Goal: Information Seeking & Learning: Find specific fact

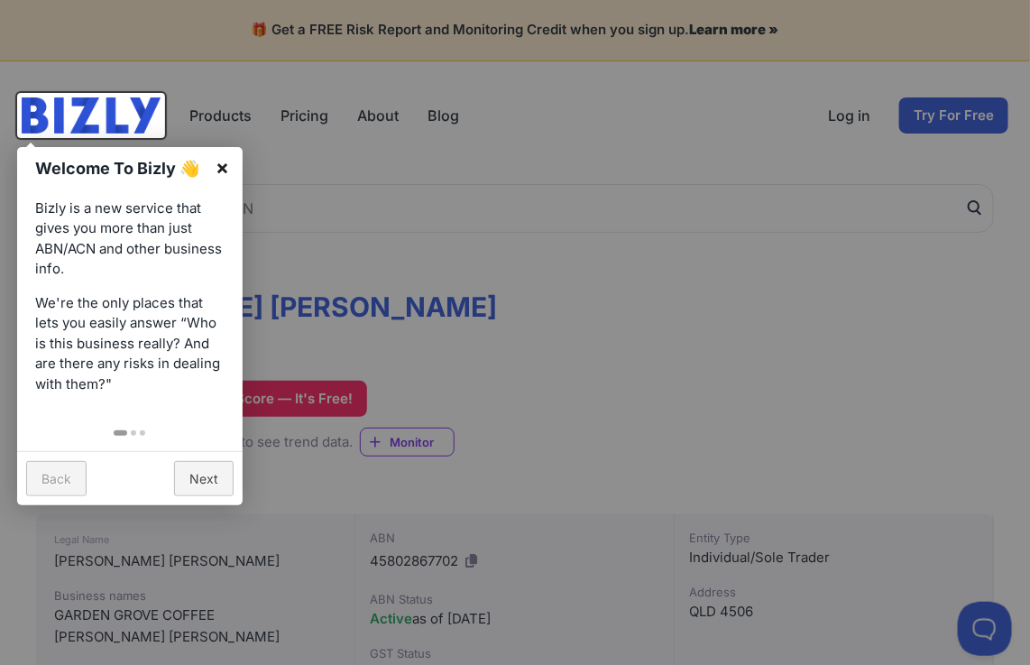
click at [225, 158] on link "×" at bounding box center [222, 167] width 41 height 41
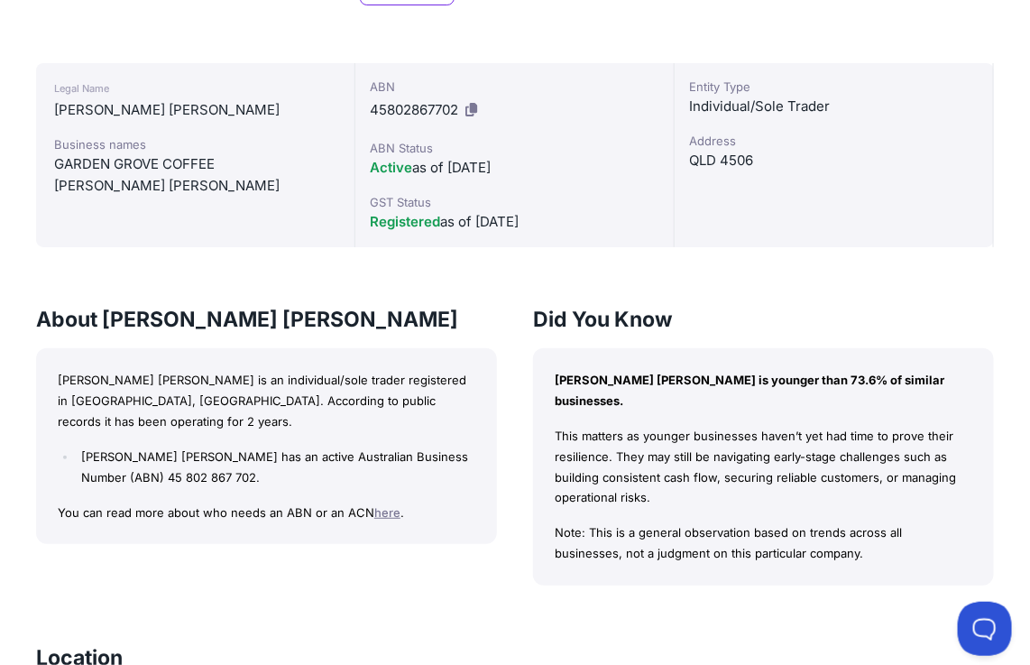
scroll to position [338, 0]
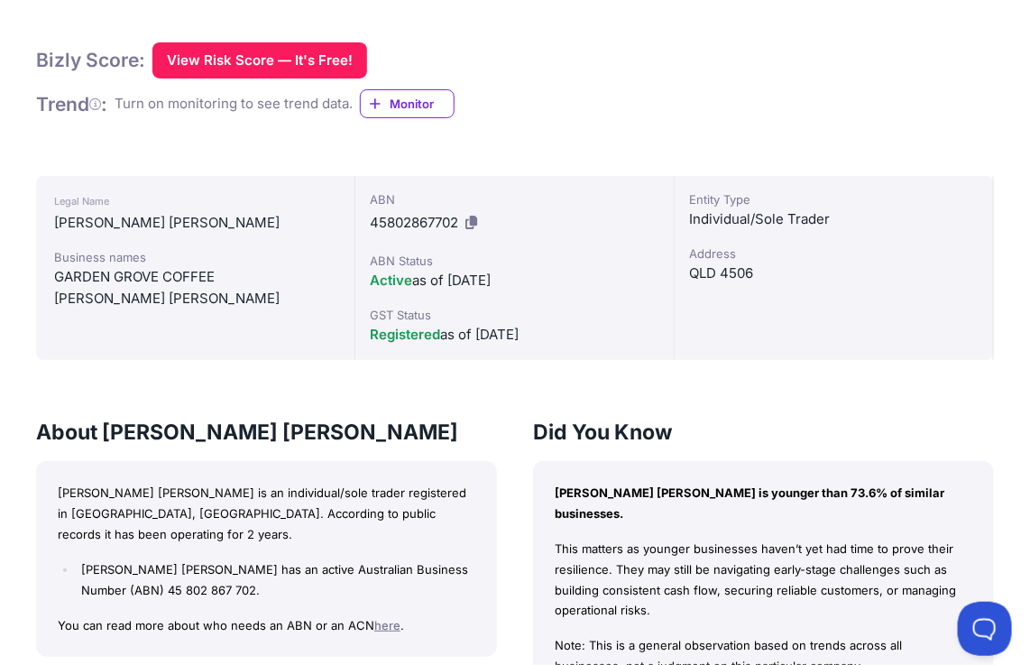
click at [474, 218] on icon at bounding box center [471, 223] width 12 height 14
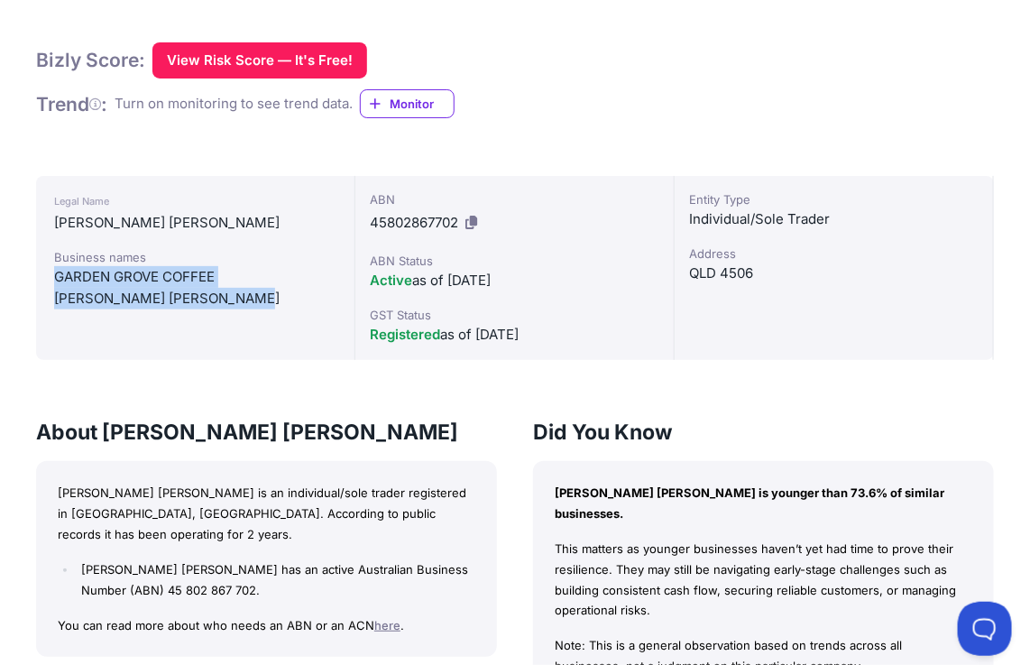
drag, startPoint x: 304, startPoint y: 311, endPoint x: 47, endPoint y: 280, distance: 258.8
click at [47, 280] on div "Legal Name [PERSON_NAME] [PERSON_NAME] Business names [GEOGRAPHIC_DATA] COFFEE …" at bounding box center [195, 268] width 319 height 184
click at [78, 300] on div "[PERSON_NAME] [PERSON_NAME]" at bounding box center [195, 299] width 282 height 22
drag, startPoint x: 253, startPoint y: 269, endPoint x: 41, endPoint y: 273, distance: 212.9
click at [41, 273] on div "Legal Name [PERSON_NAME] [PERSON_NAME] Business names [GEOGRAPHIC_DATA] COFFEE …" at bounding box center [195, 268] width 319 height 184
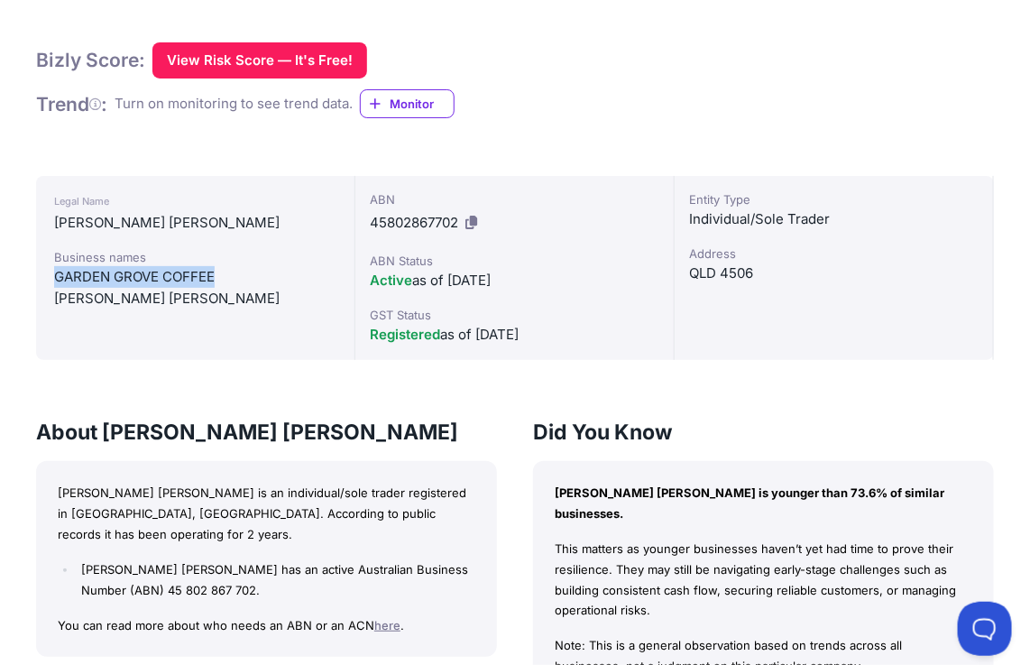
copy div "GARDEN GROVE COFFEE"
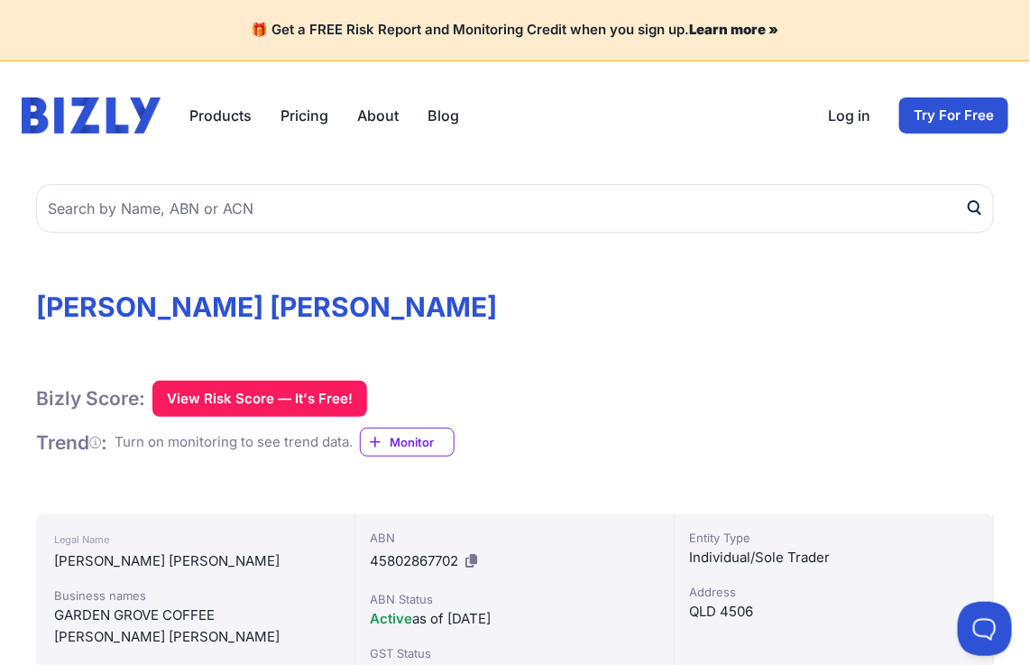
scroll to position [338, 0]
